Goal: Information Seeking & Learning: Check status

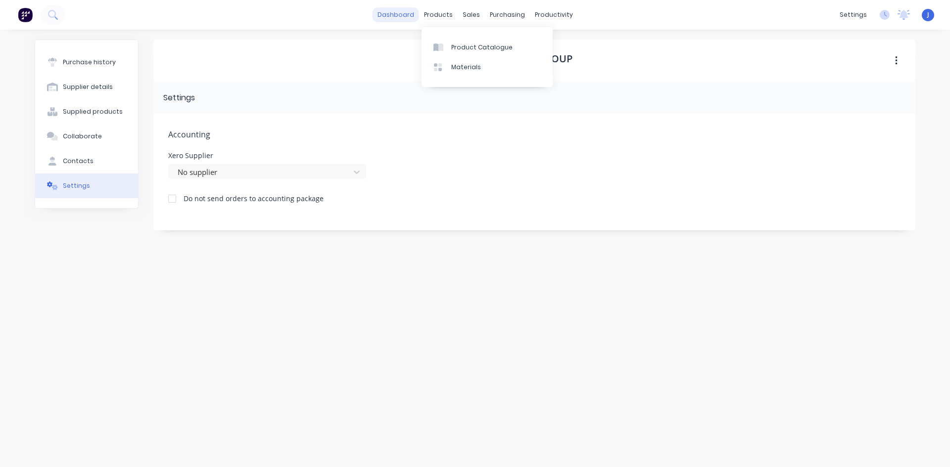
click at [408, 20] on link "dashboard" at bounding box center [395, 14] width 46 height 15
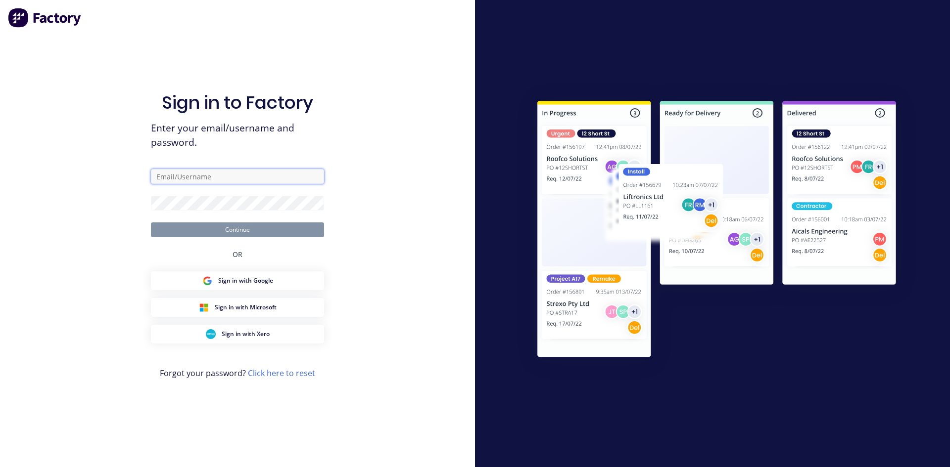
click at [198, 175] on input "text" at bounding box center [237, 176] width 173 height 15
click at [232, 175] on input "text" at bounding box center [237, 176] width 173 height 15
type input "[PERSON_NAME][EMAIL_ADDRESS][DOMAIN_NAME]"
click at [257, 234] on button "Continue" at bounding box center [237, 230] width 173 height 15
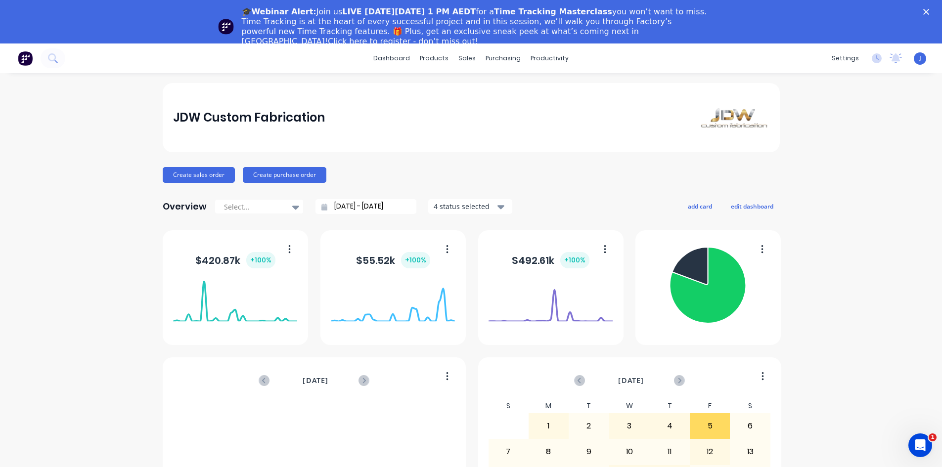
click at [929, 9] on icon "Close" at bounding box center [926, 12] width 6 height 6
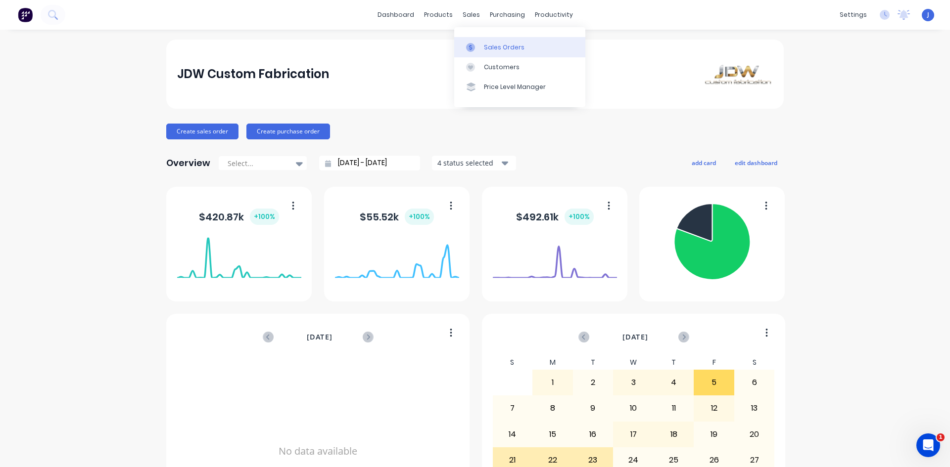
click at [504, 49] on div "Sales Orders" at bounding box center [504, 47] width 41 height 9
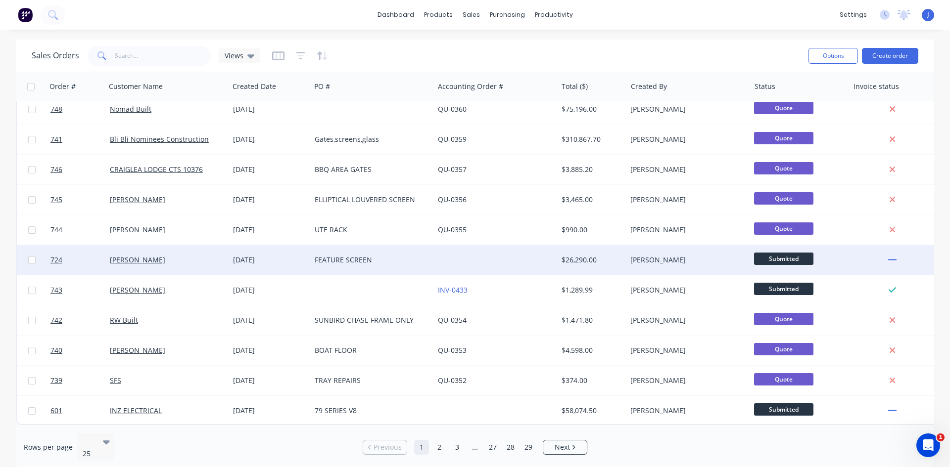
scroll to position [435, 0]
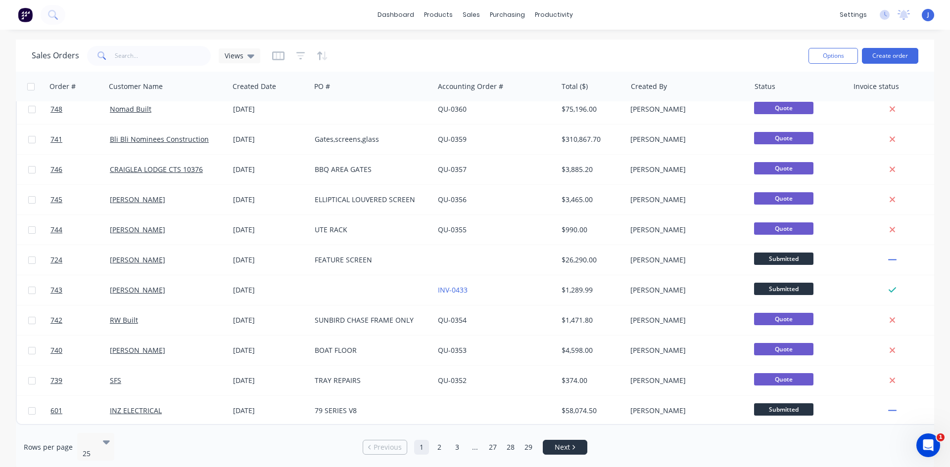
click at [567, 445] on span "Next" at bounding box center [561, 448] width 15 height 10
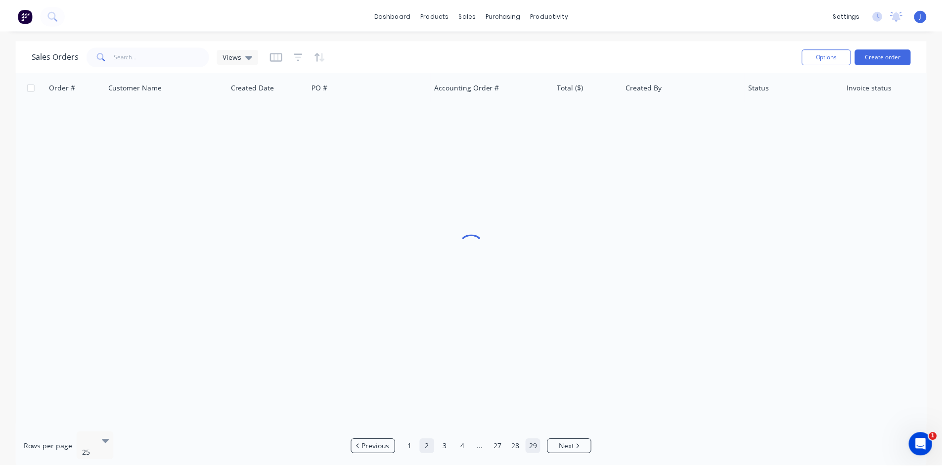
scroll to position [0, 0]
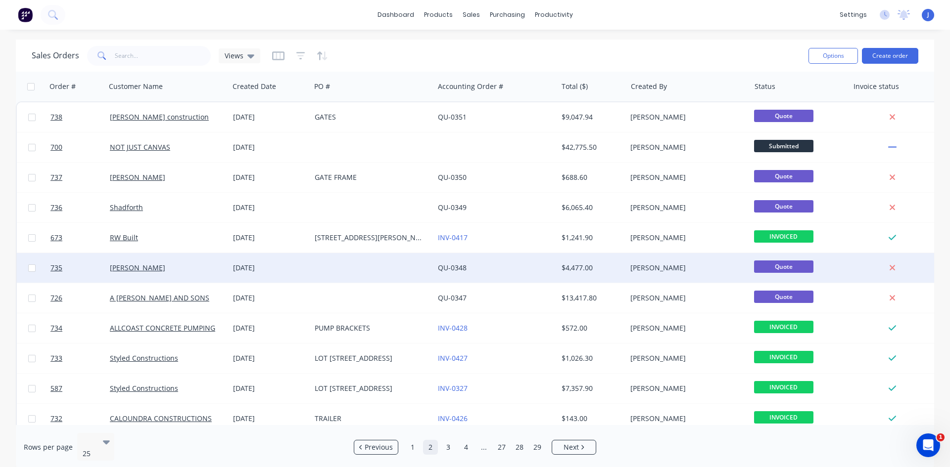
click at [257, 269] on div "[DATE]" at bounding box center [270, 268] width 74 height 10
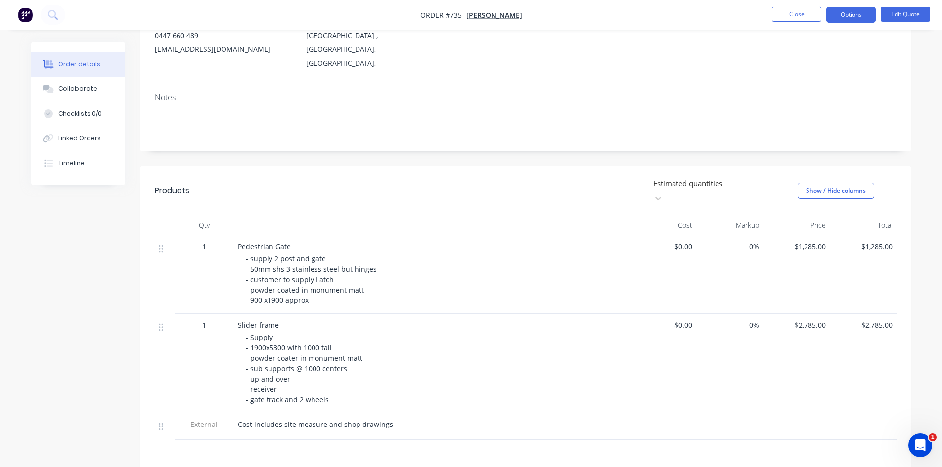
scroll to position [95, 0]
